Goal: Find specific page/section: Find specific page/section

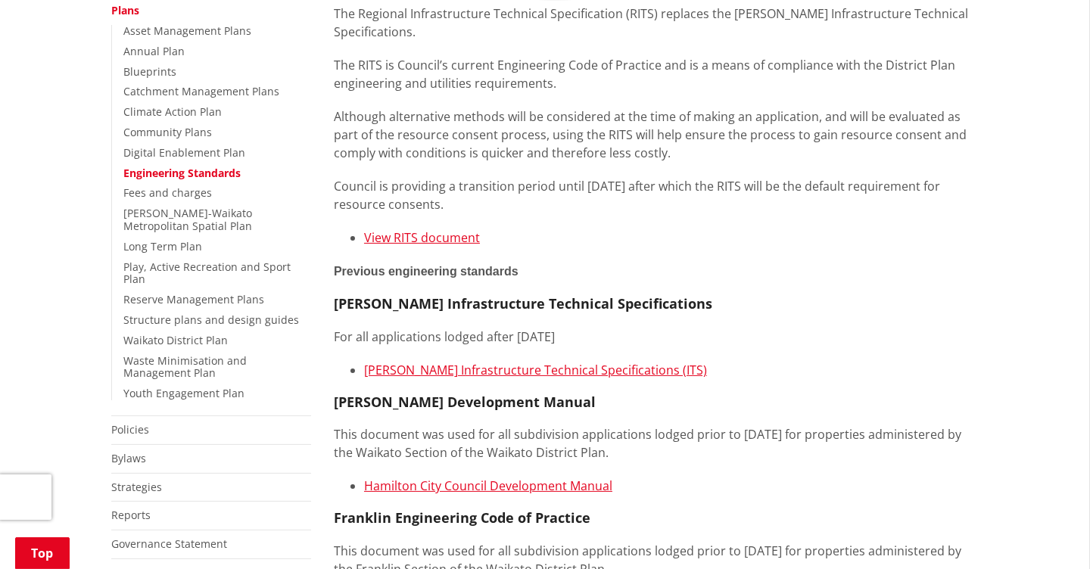
scroll to position [350, 0]
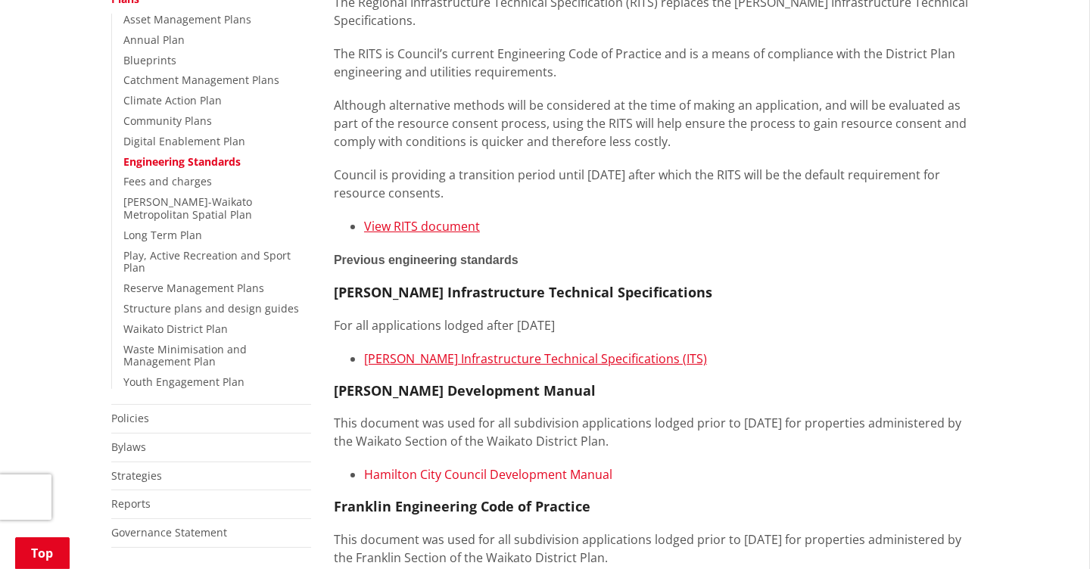
click at [481, 477] on link "Hamilton City Council Development Manual" at bounding box center [488, 474] width 248 height 17
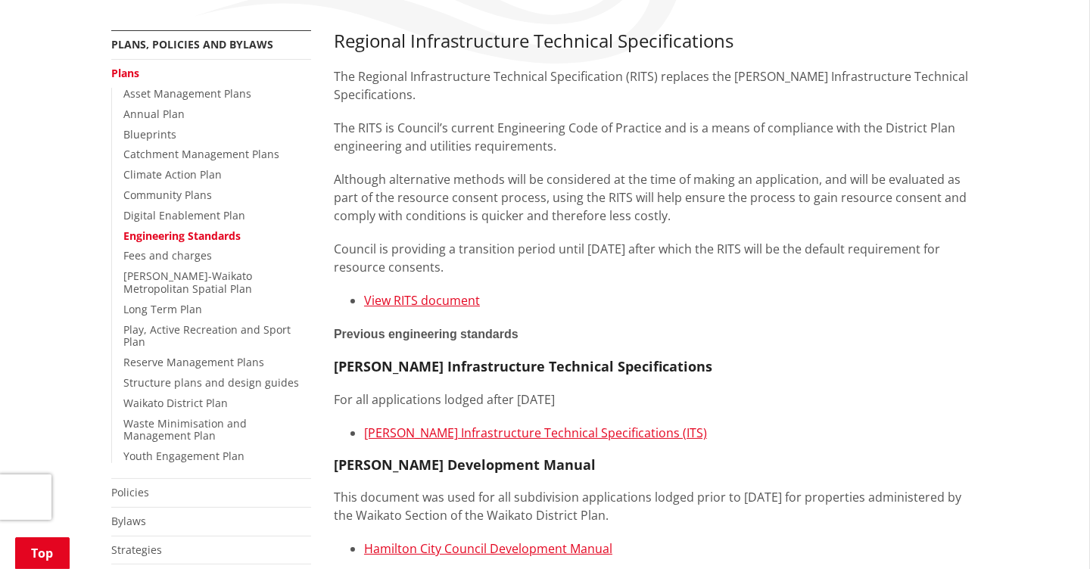
scroll to position [274, 0]
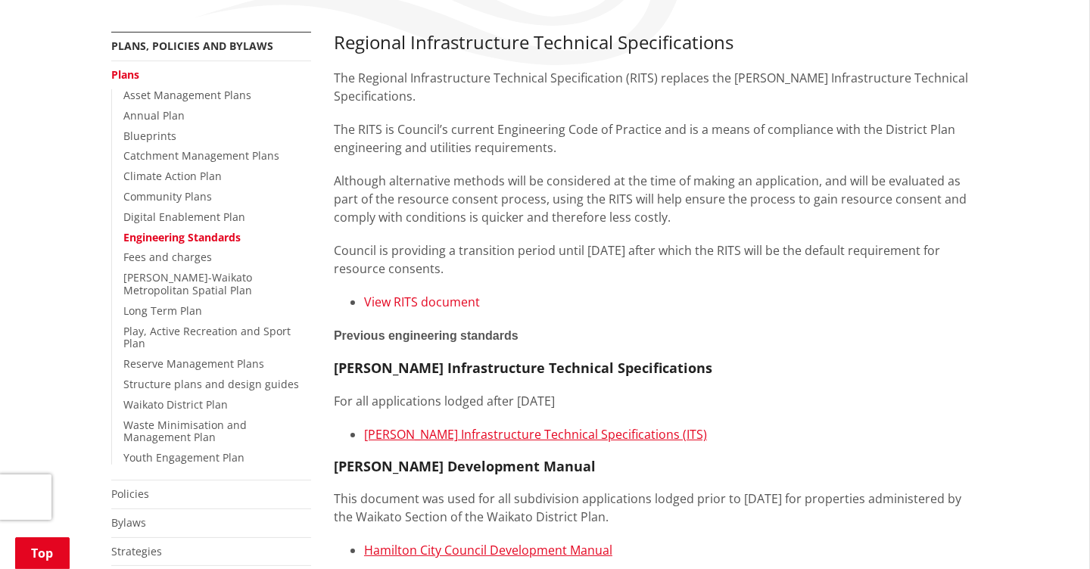
click at [397, 302] on link "View RITS document" at bounding box center [422, 302] width 116 height 17
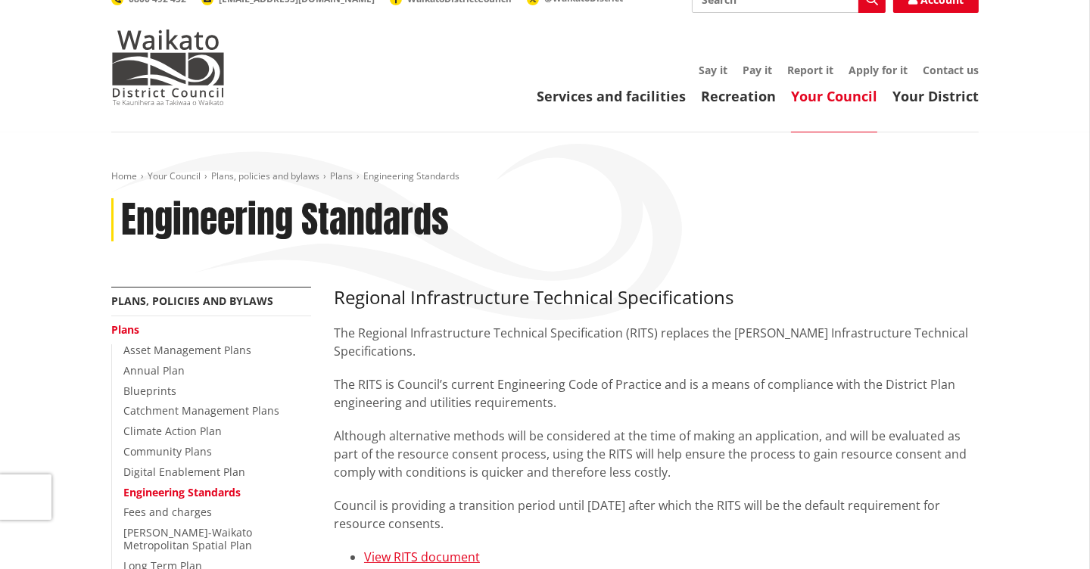
scroll to position [19, 0]
